Goal: Find specific page/section: Find specific page/section

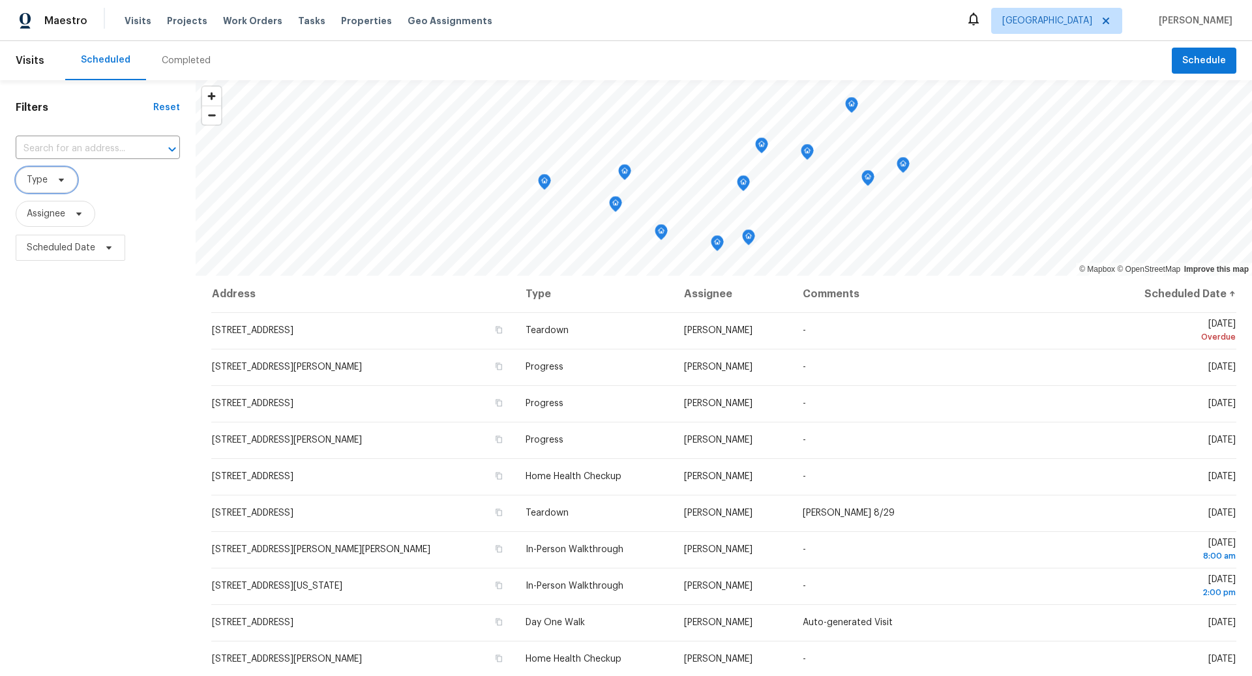
click at [59, 179] on icon at bounding box center [61, 180] width 5 height 3
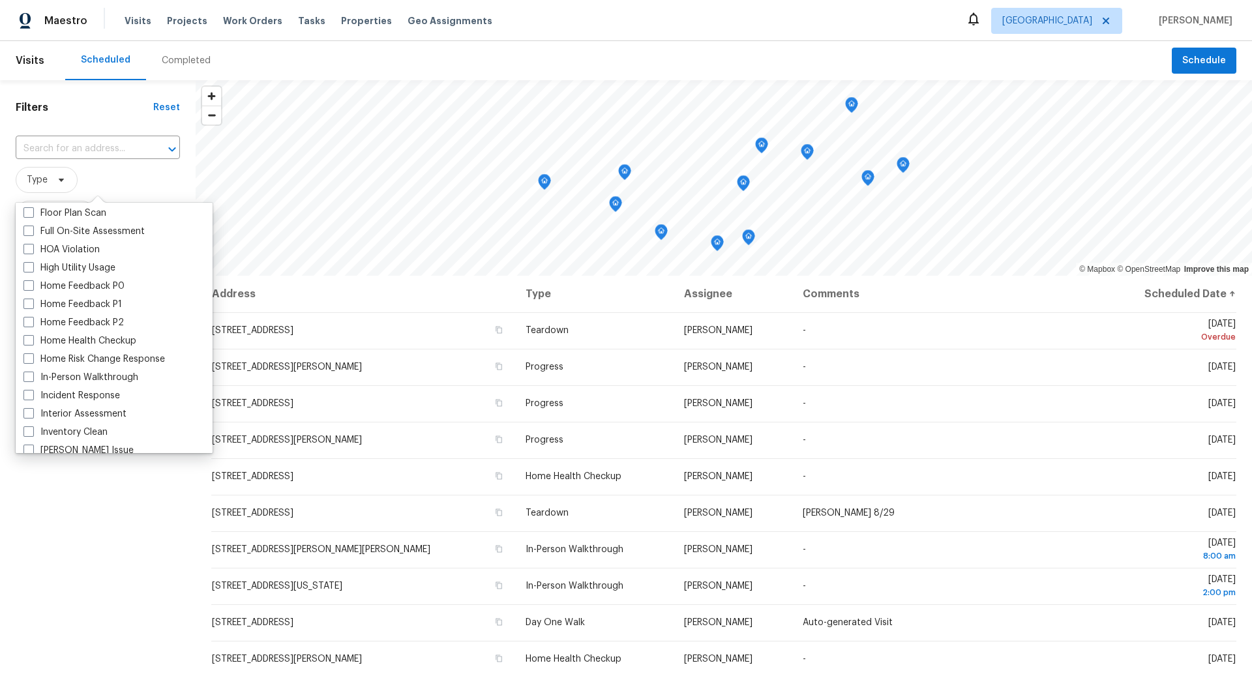
scroll to position [361, 0]
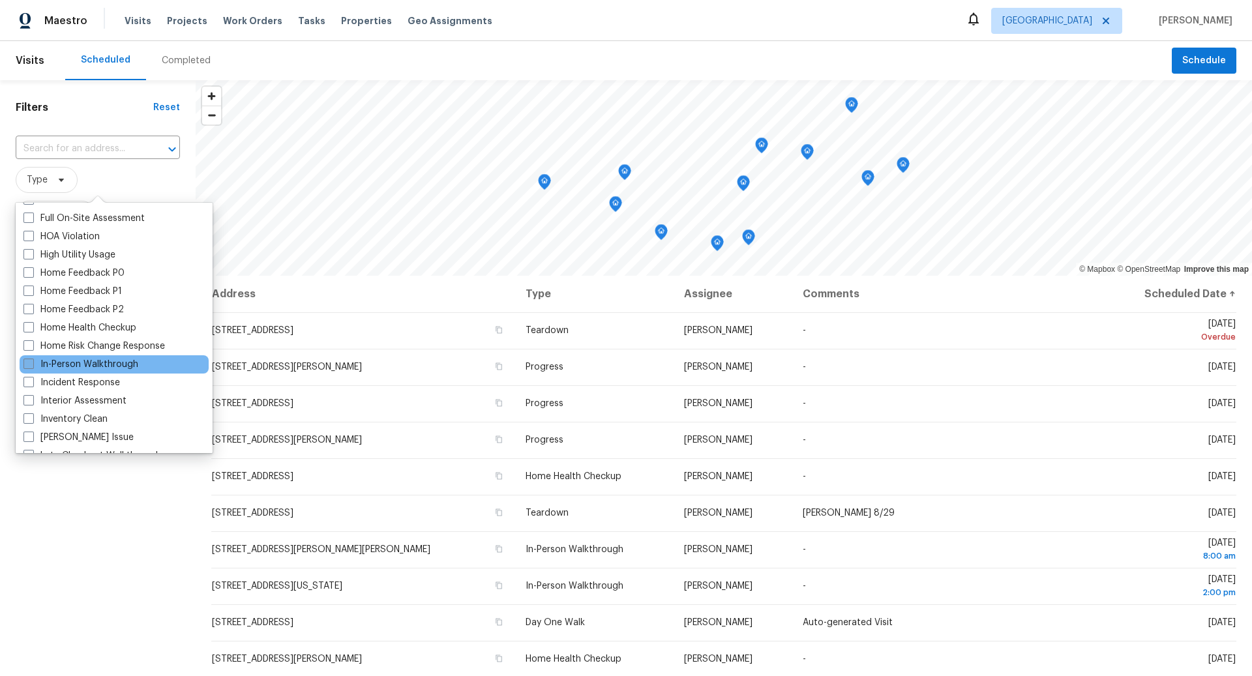
click at [28, 362] on span at bounding box center [28, 364] width 10 height 10
click at [28, 362] on input "In-Person Walkthrough" at bounding box center [27, 362] width 8 height 8
checkbox input "true"
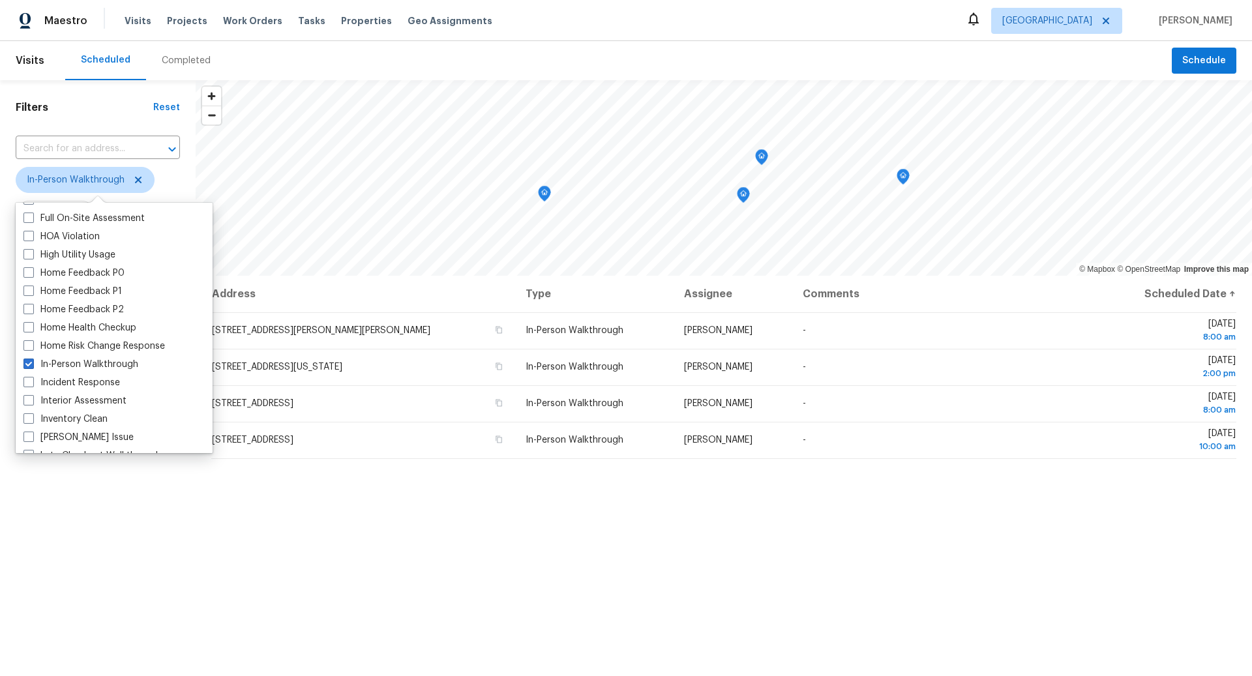
click at [93, 533] on div "Filters Reset ​ In-Person Walkthrough Assignee Scheduled Date" at bounding box center [98, 448] width 196 height 737
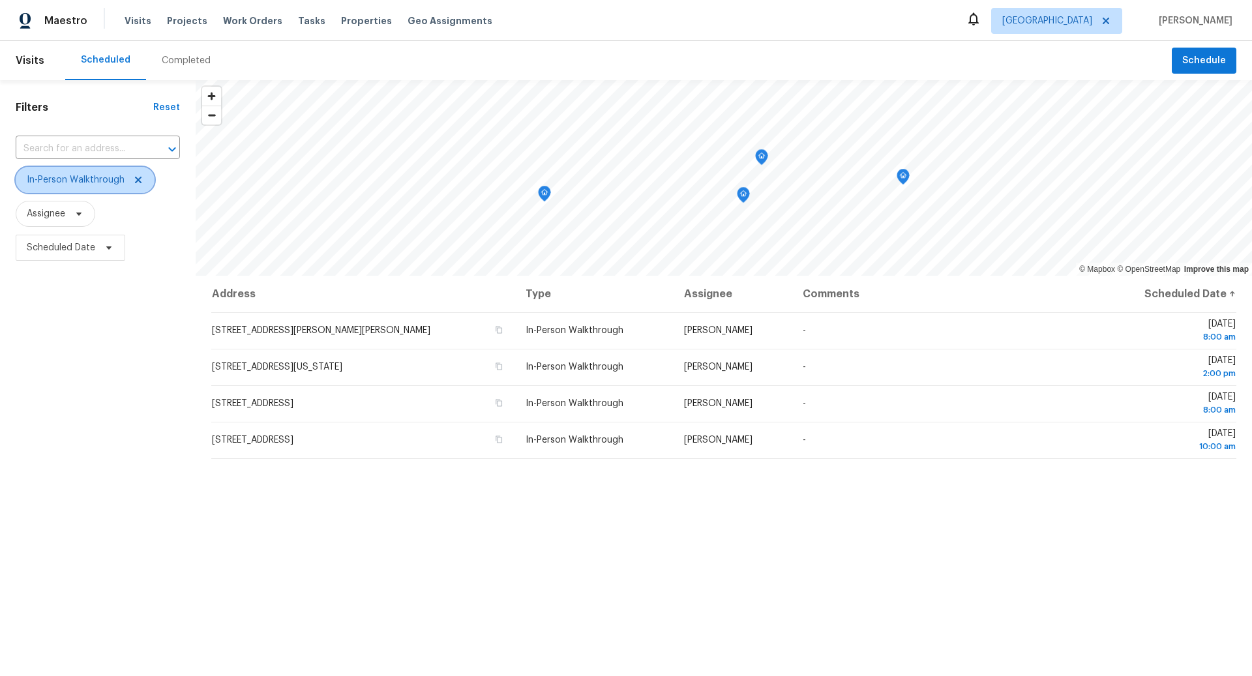
click at [135, 182] on icon at bounding box center [138, 180] width 7 height 7
